Goal: Transaction & Acquisition: Purchase product/service

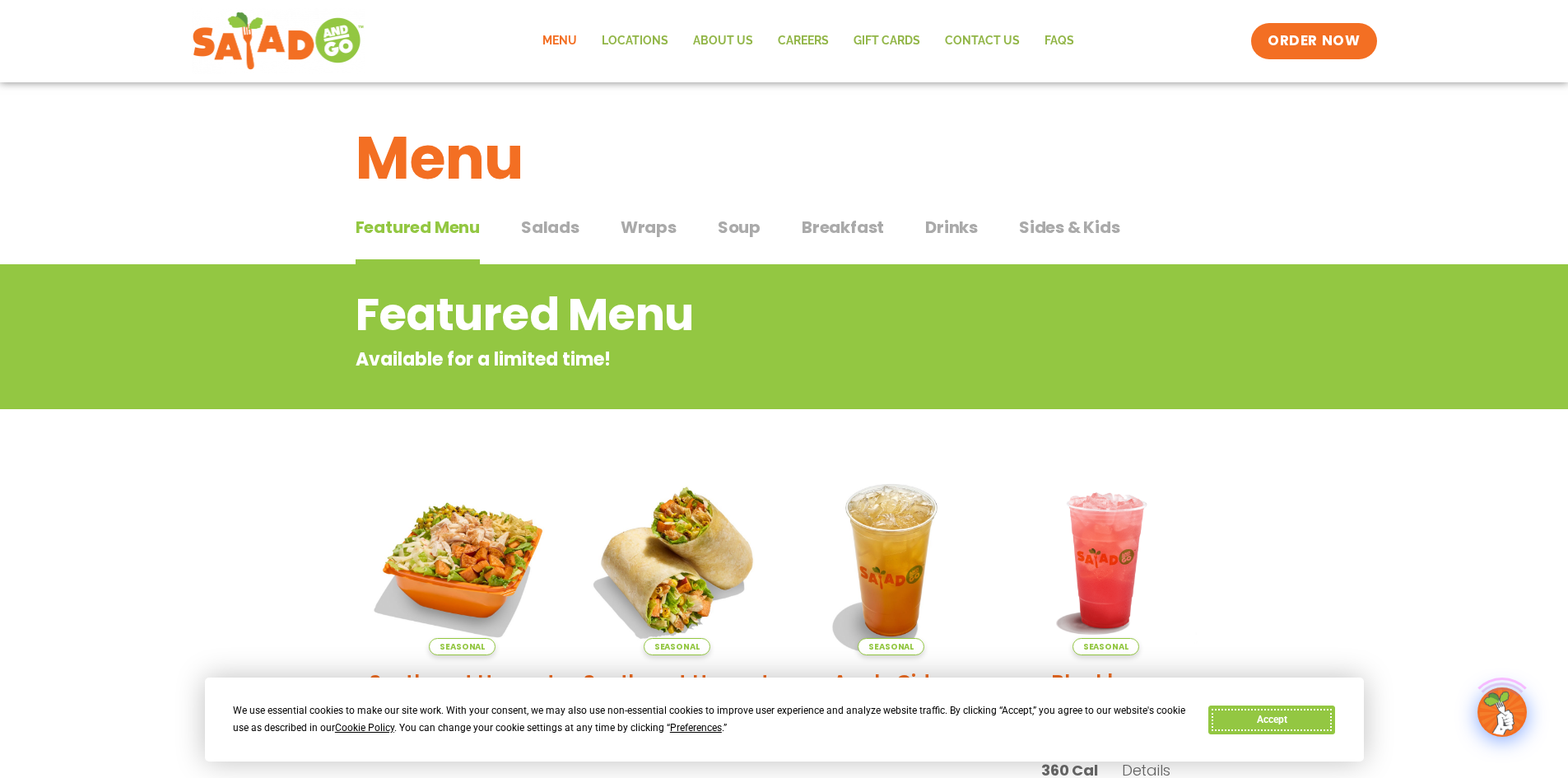
click at [1245, 709] on button "Accept" at bounding box center [1272, 719] width 127 height 29
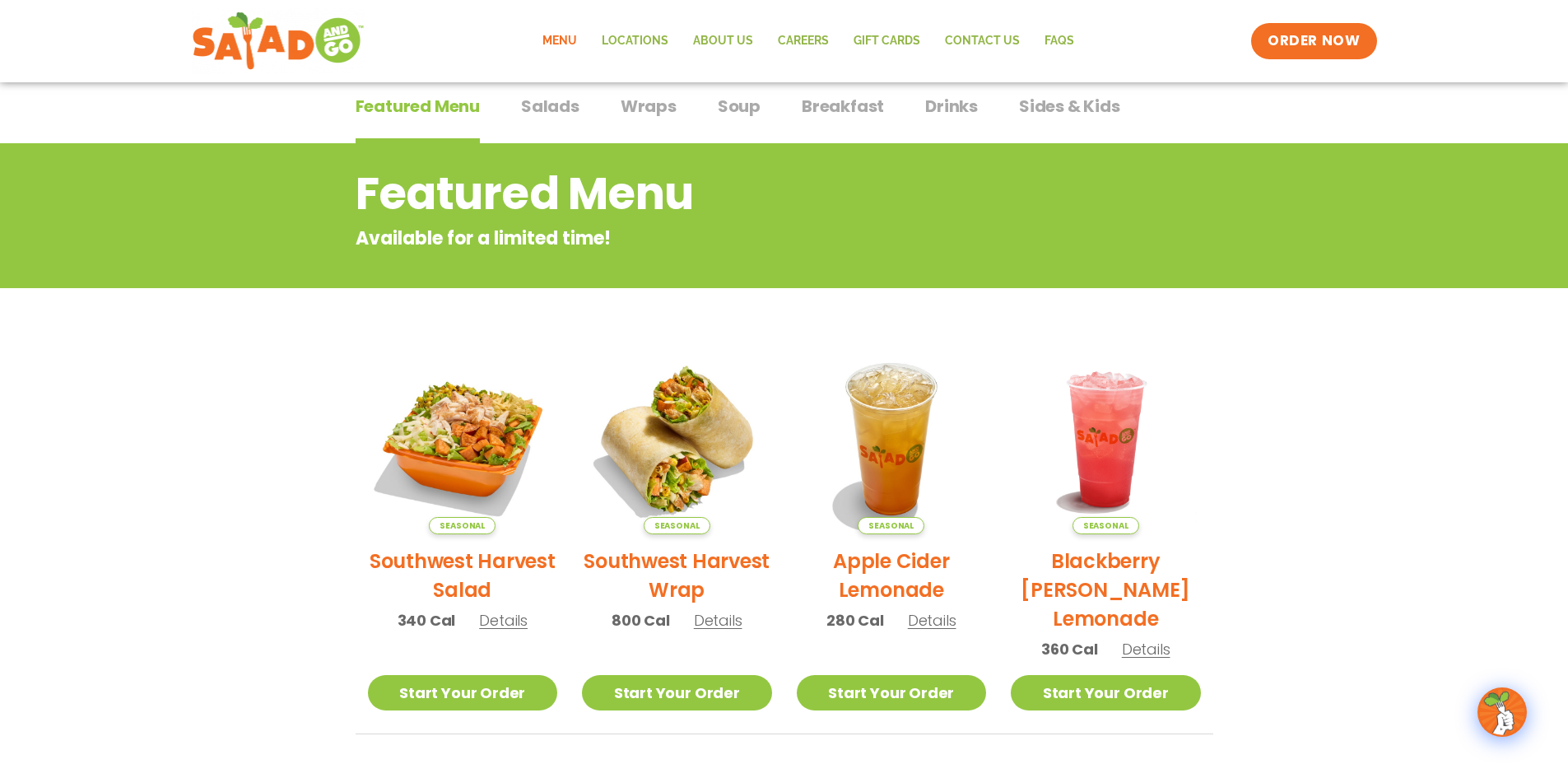
scroll to position [247, 0]
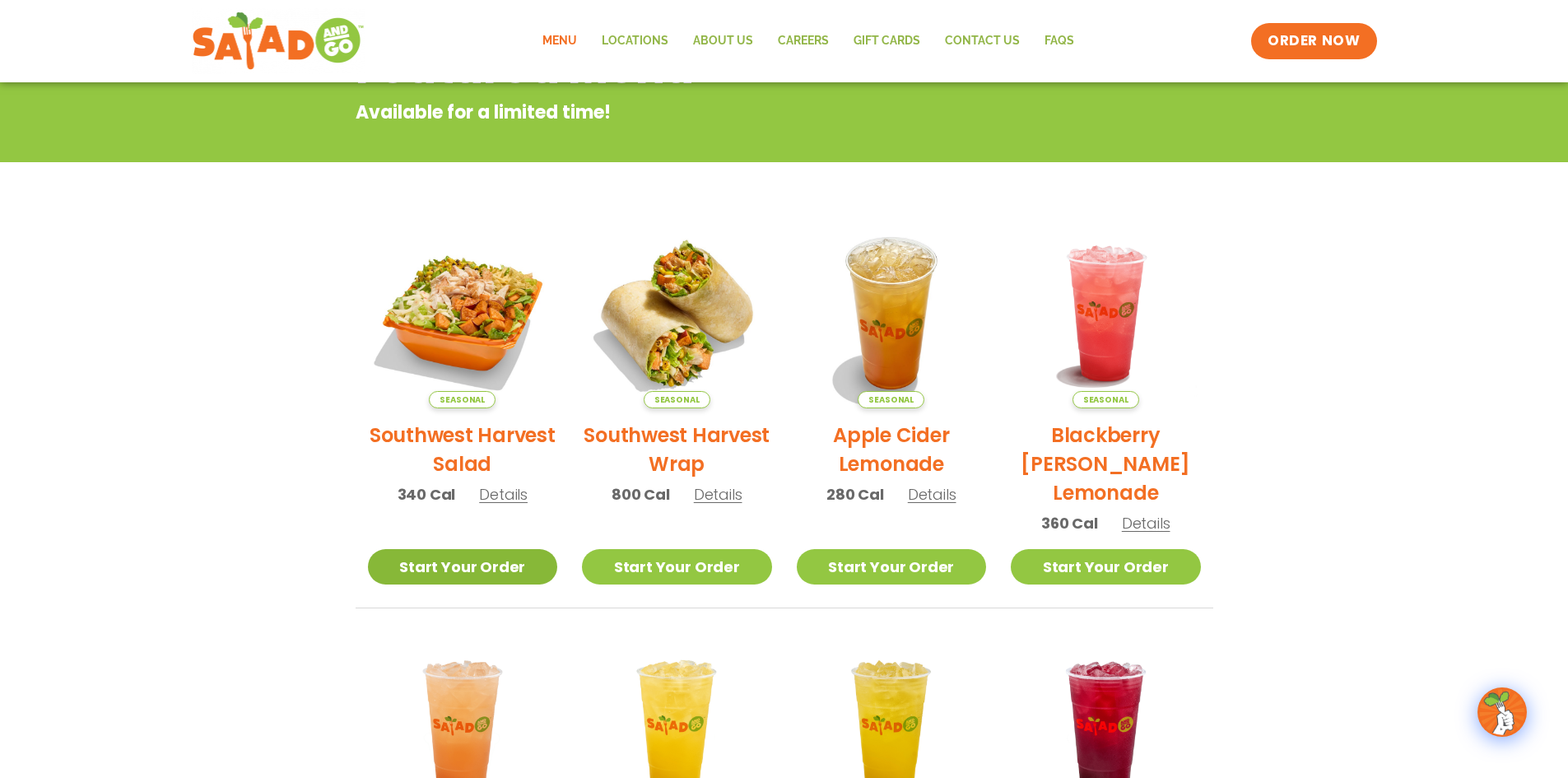
click at [503, 573] on link "Start Your Order" at bounding box center [462, 567] width 190 height 36
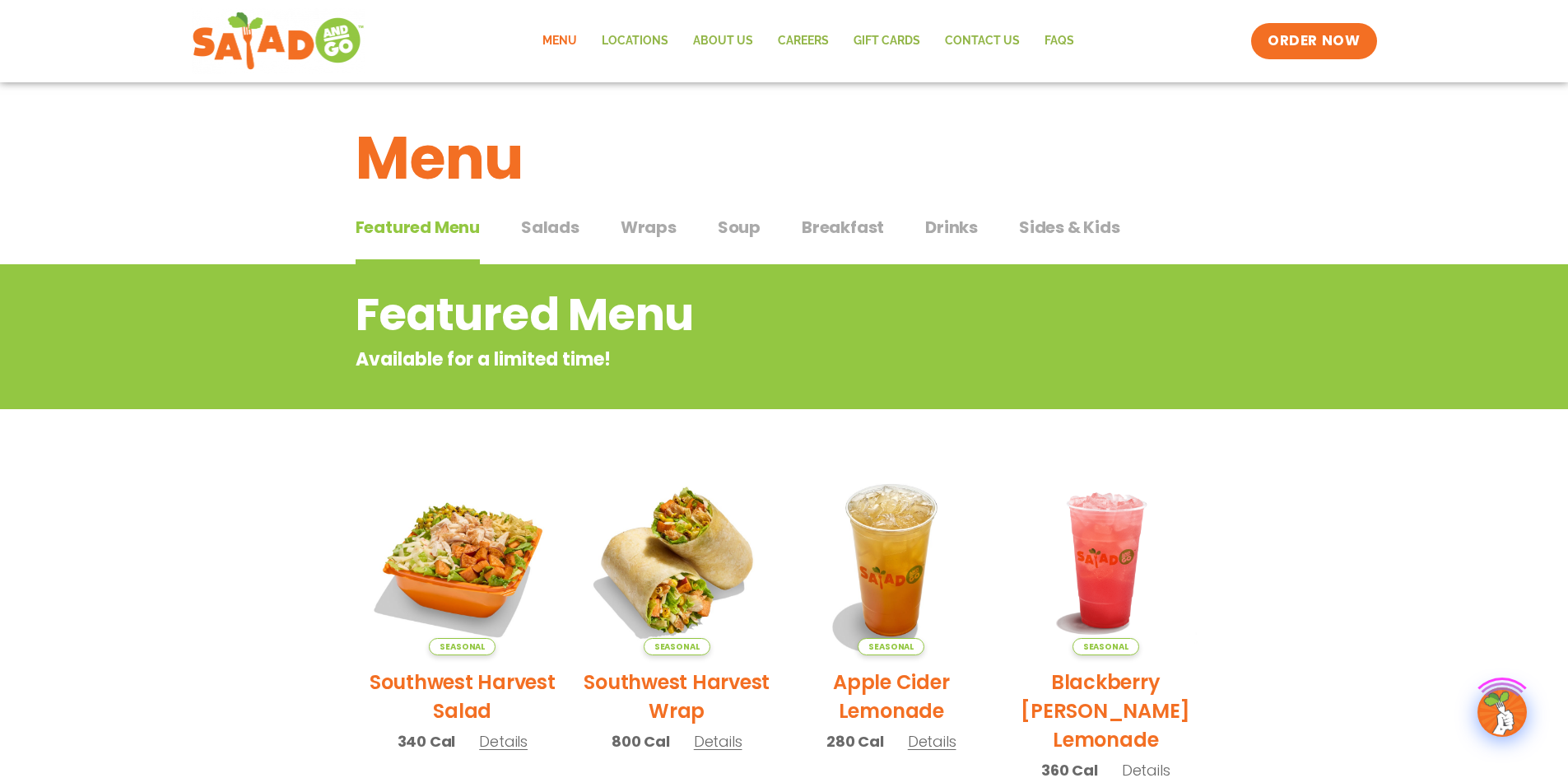
scroll to position [329, 0]
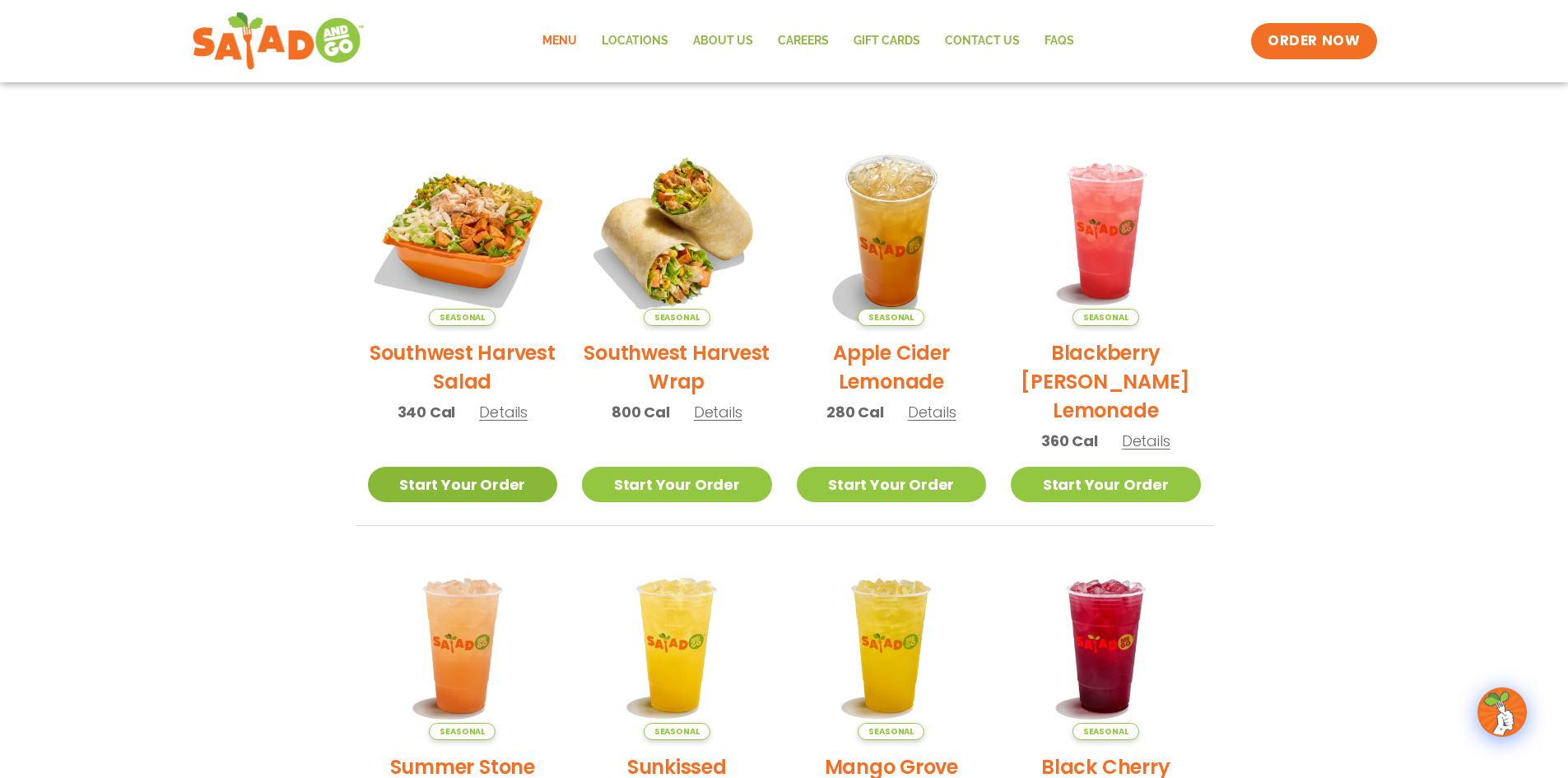
click at [458, 471] on link "Start Your Order" at bounding box center [462, 484] width 190 height 36
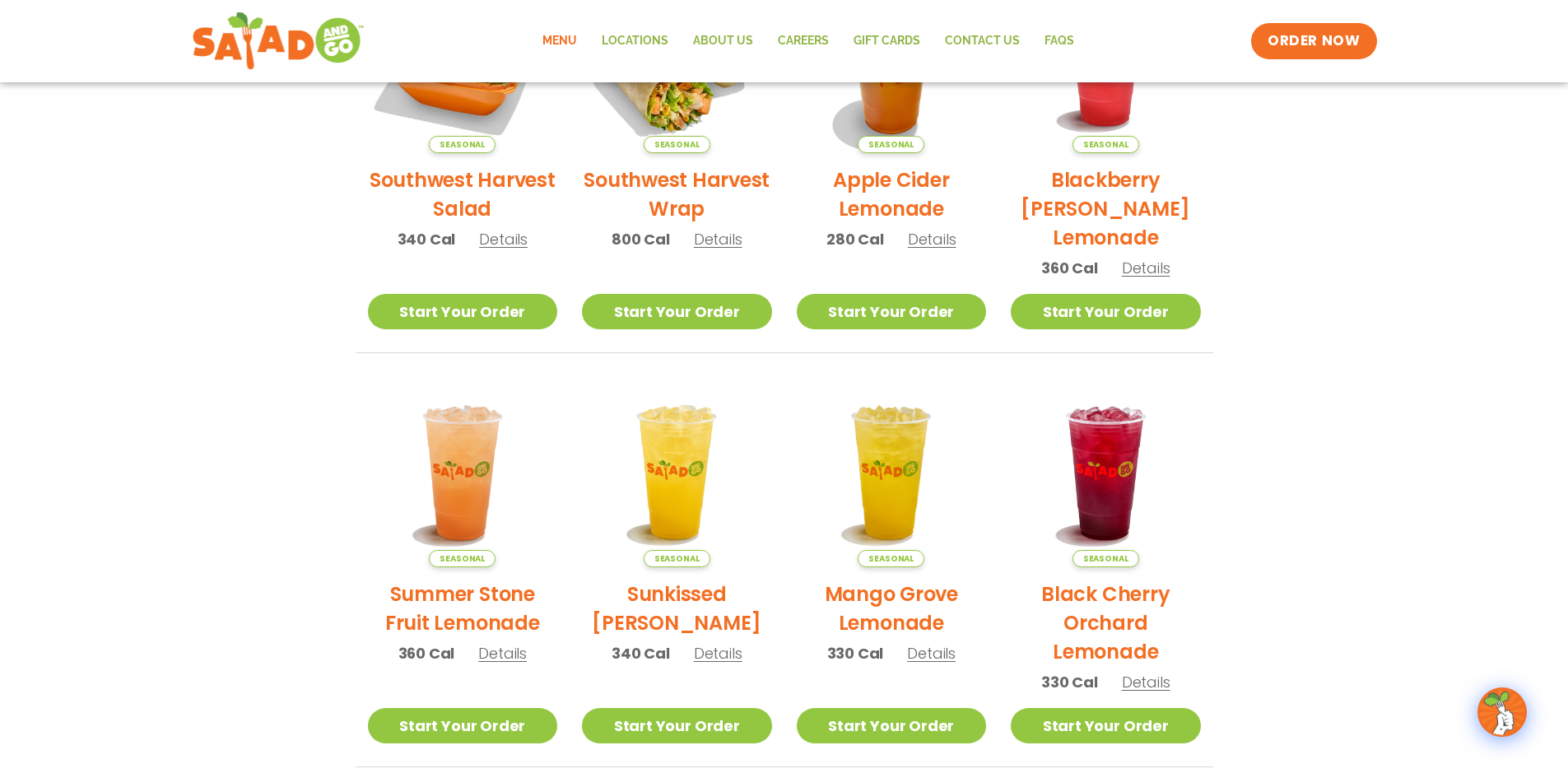
scroll to position [576, 0]
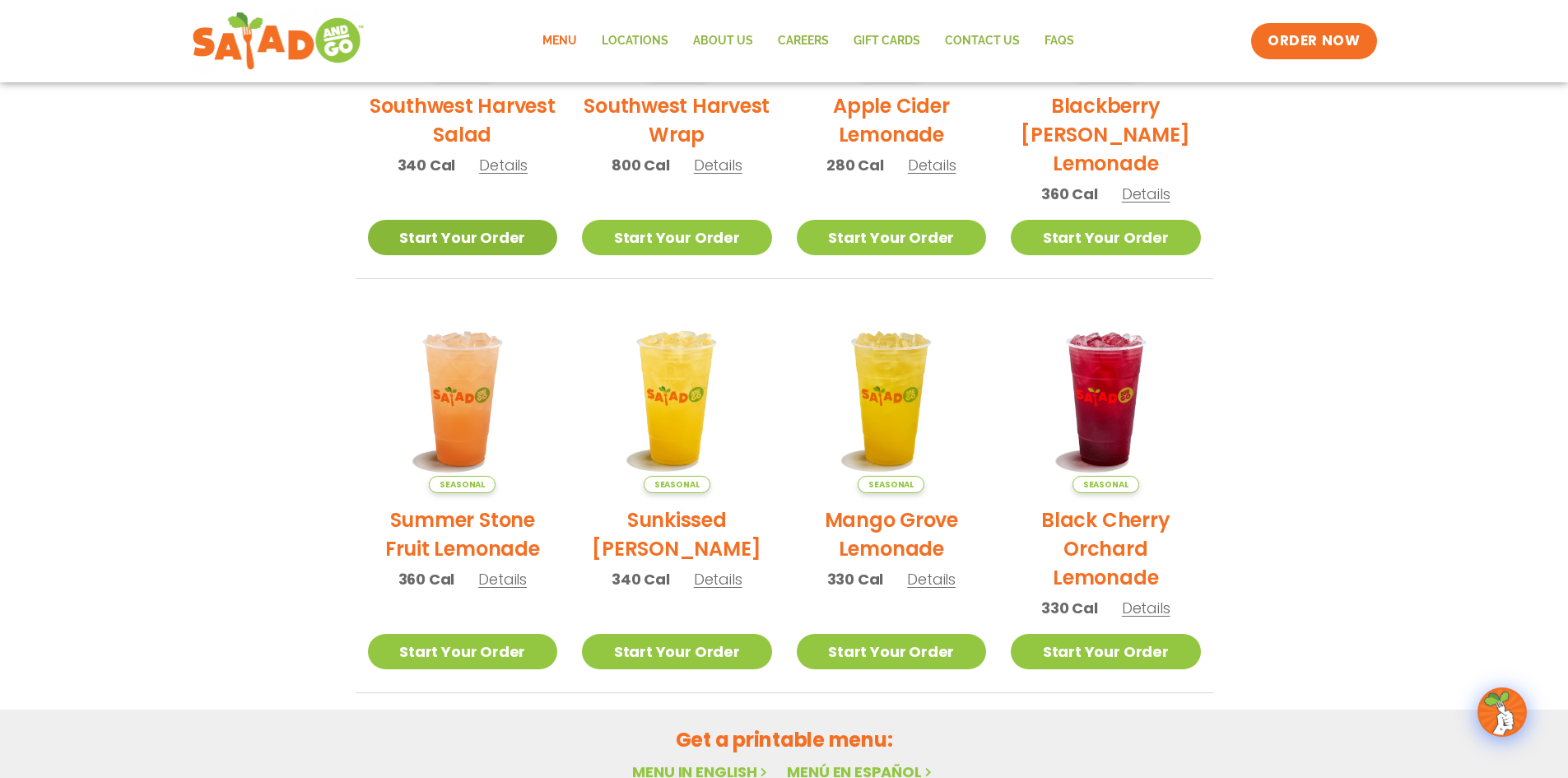
click at [482, 253] on link "Start Your Order" at bounding box center [462, 237] width 190 height 36
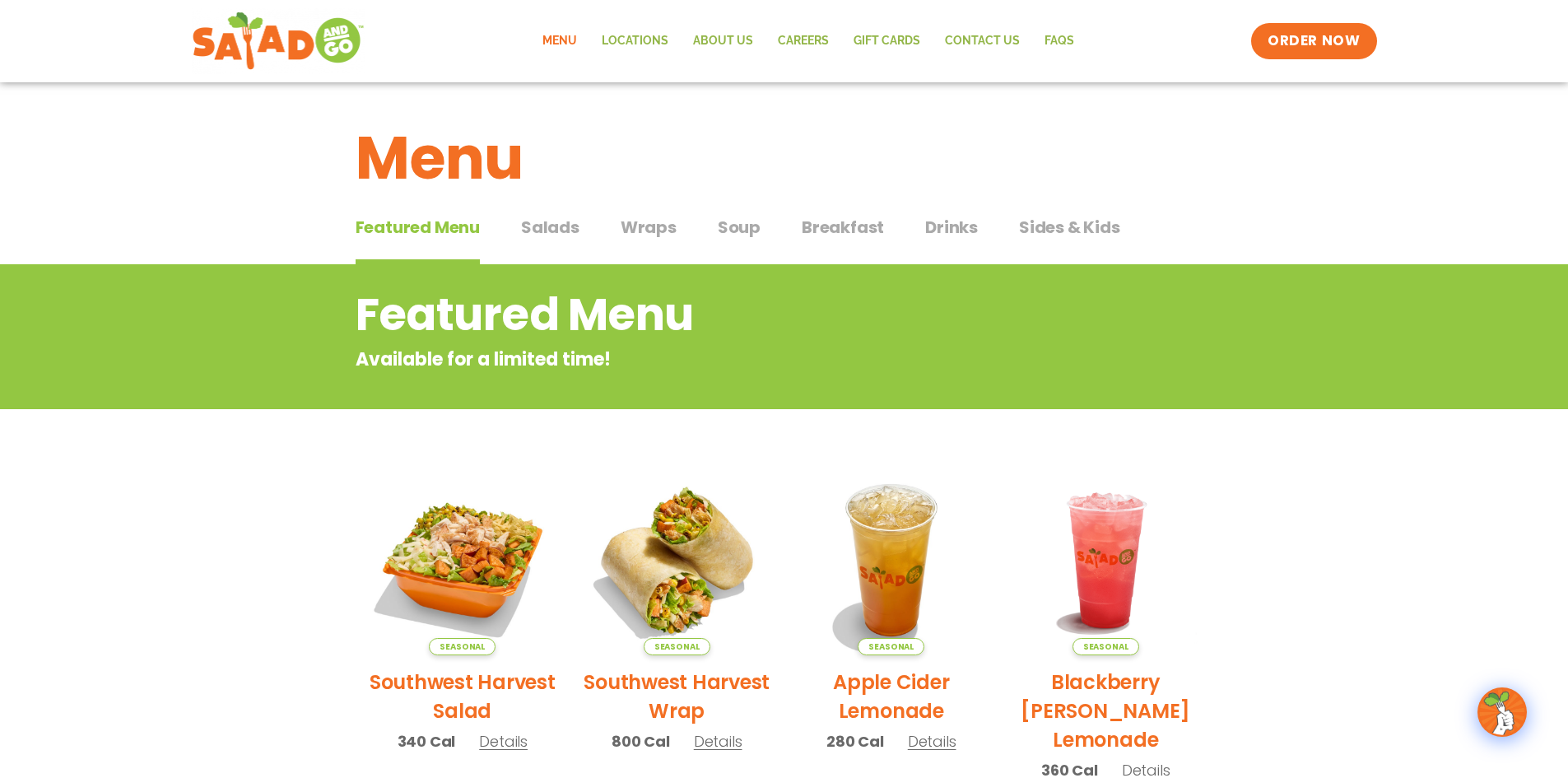
click at [563, 218] on span "Salads" at bounding box center [550, 228] width 58 height 25
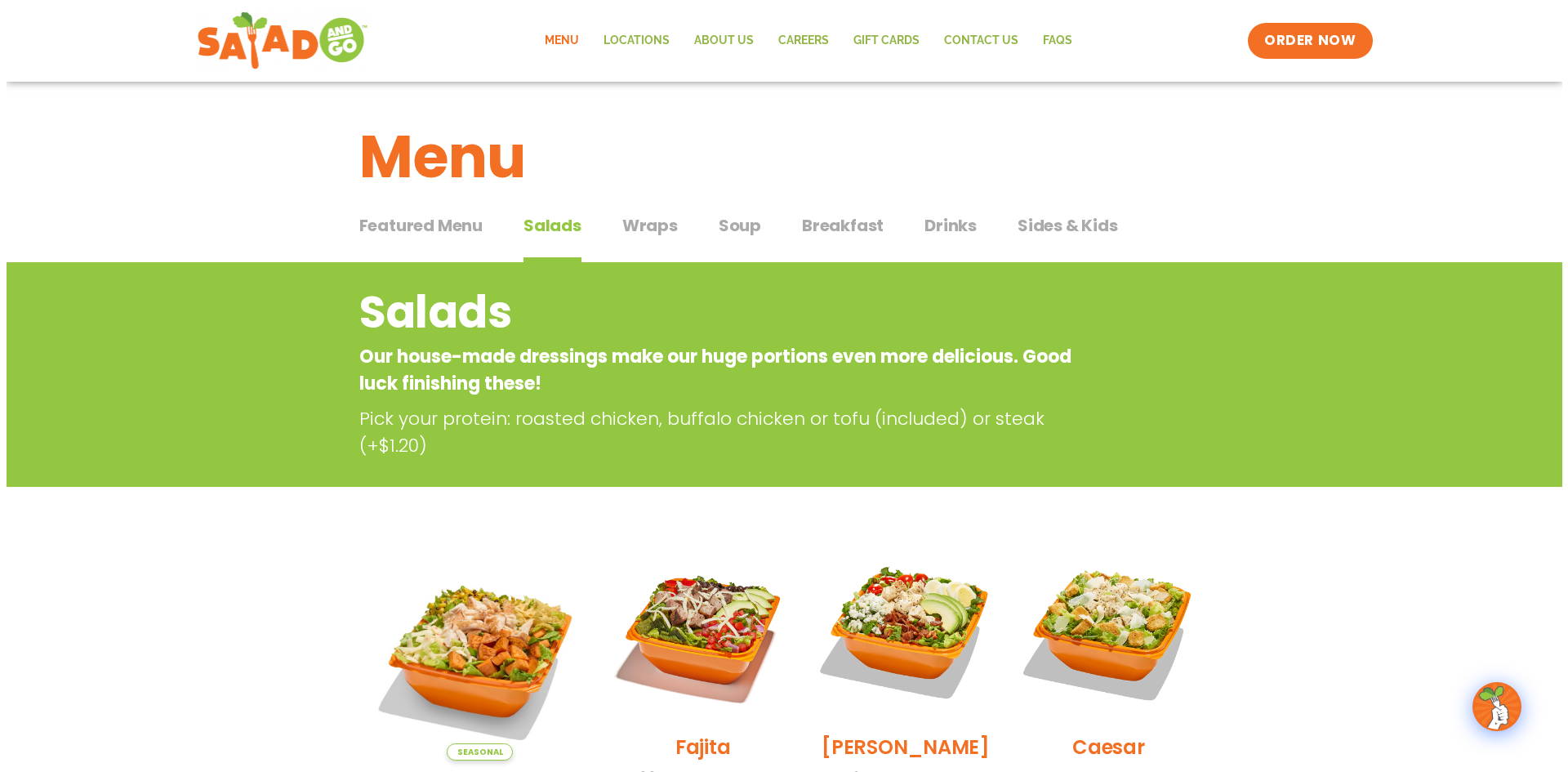
scroll to position [327, 0]
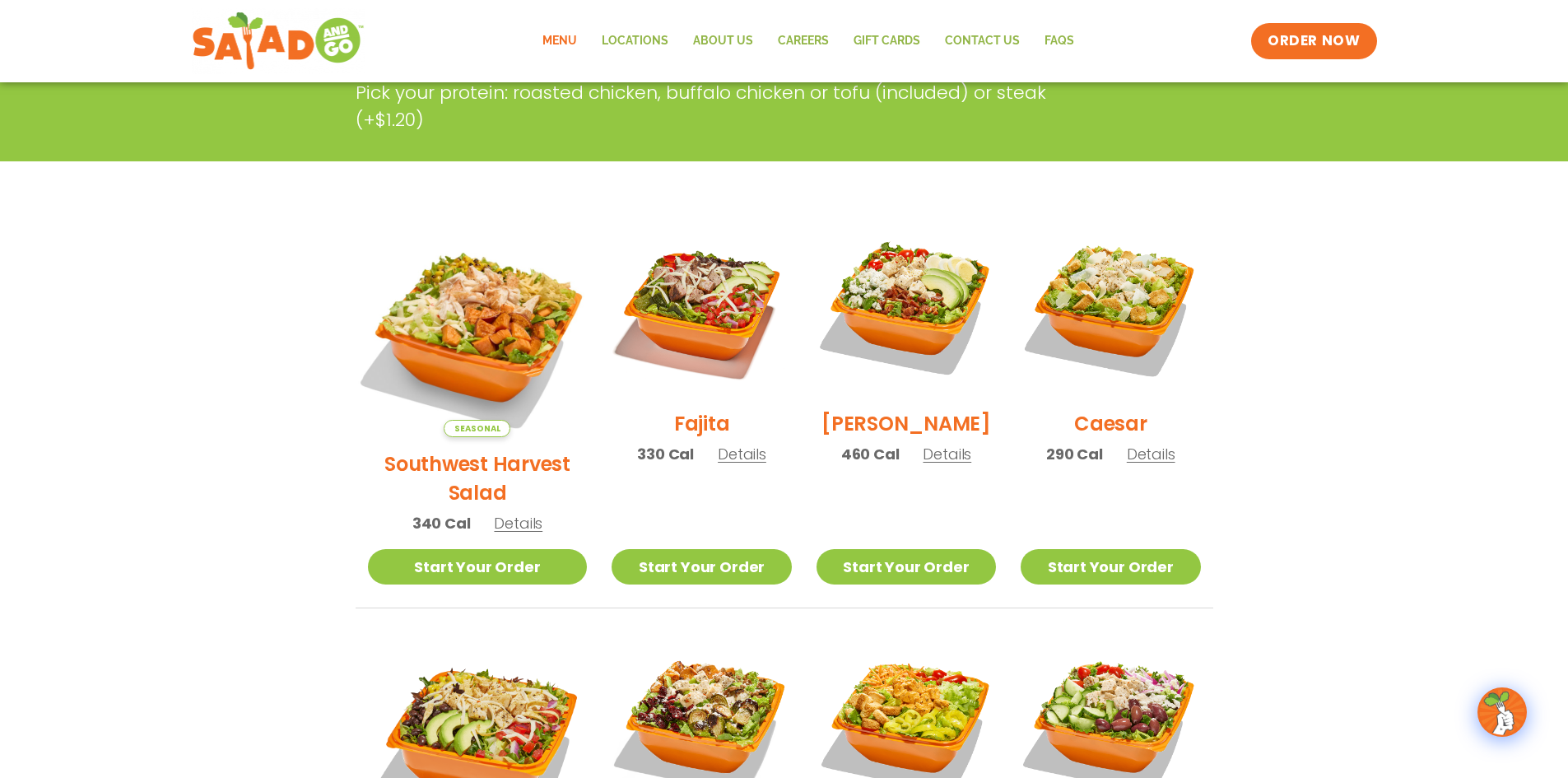
click at [463, 302] on img at bounding box center [477, 327] width 258 height 258
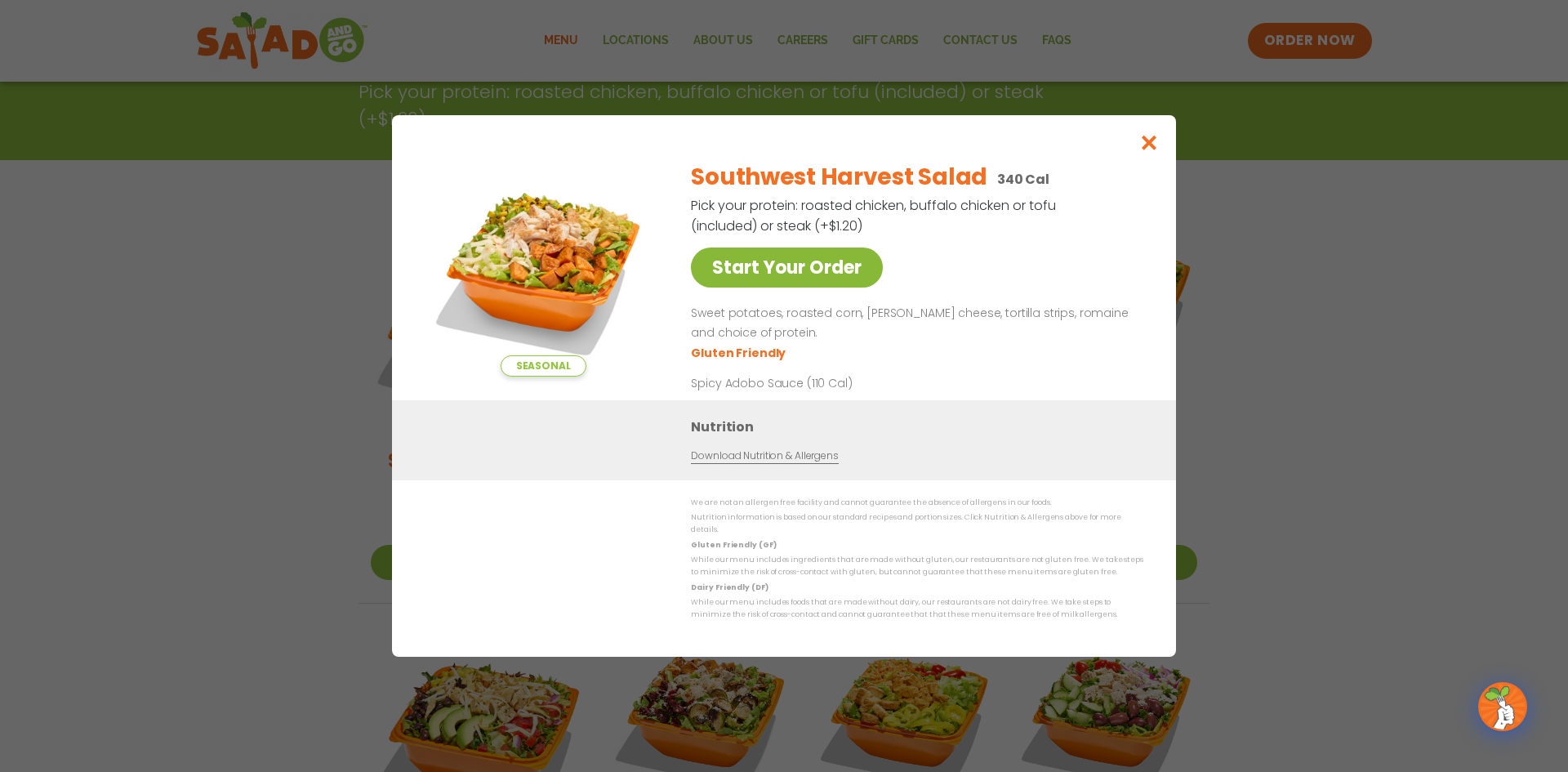
click at [818, 283] on link "Start Your Order" at bounding box center [786, 266] width 192 height 40
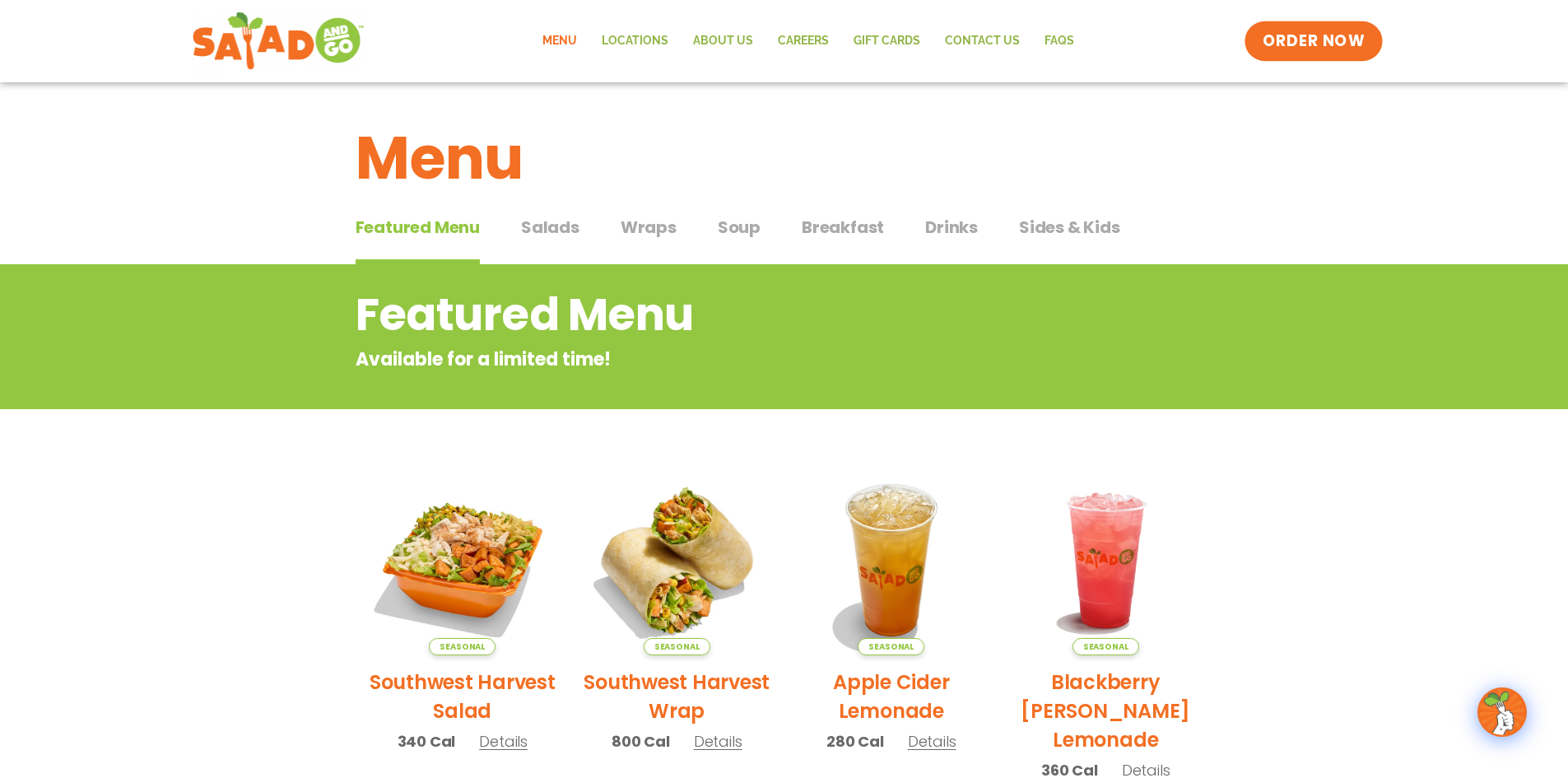
click at [1329, 49] on span "ORDER NOW" at bounding box center [1314, 41] width 102 height 21
